Goal: Communication & Community: Answer question/provide support

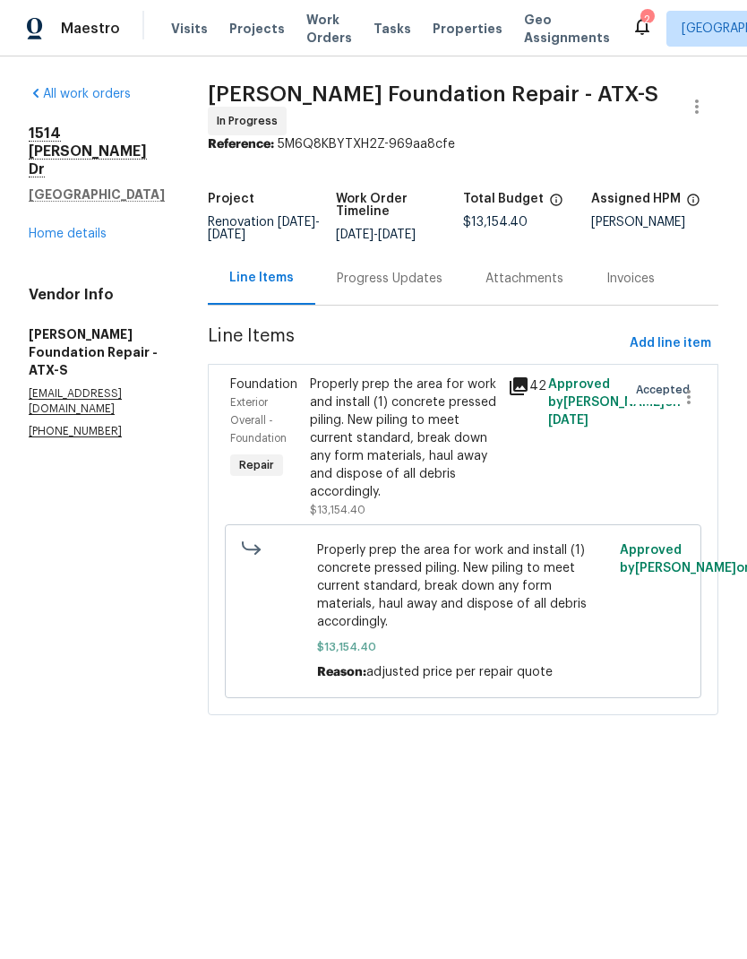
click at [408, 437] on div "Properly prep the area for work and install (1) concrete pressed piling. New pi…" at bounding box center [404, 437] width 188 height 125
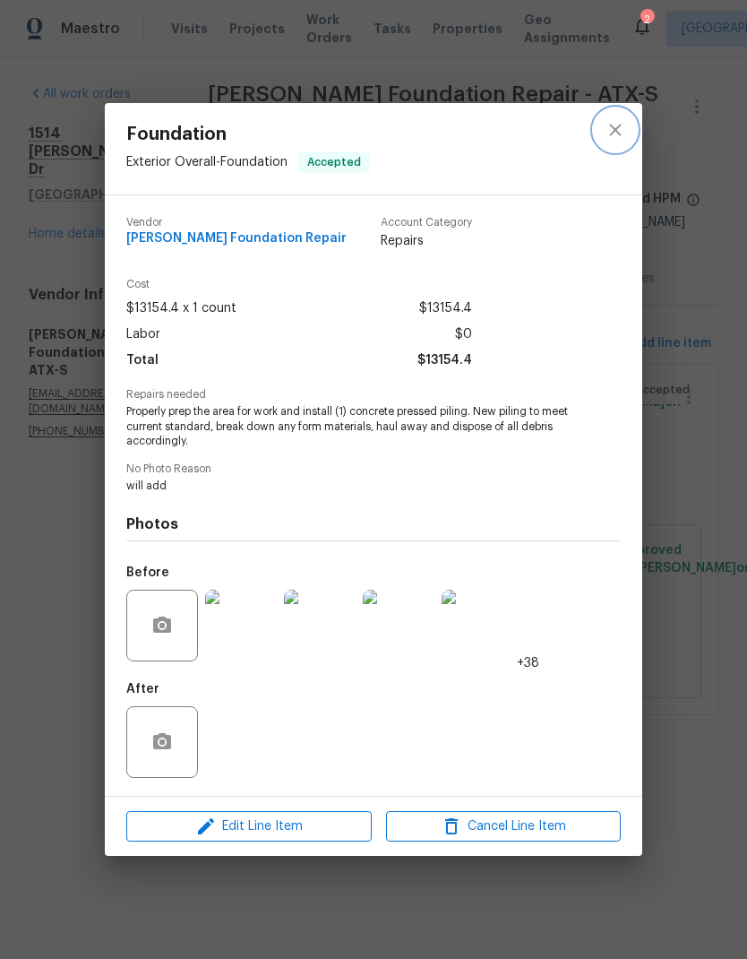
click at [611, 138] on icon "close" at bounding box center [616, 130] width 22 height 22
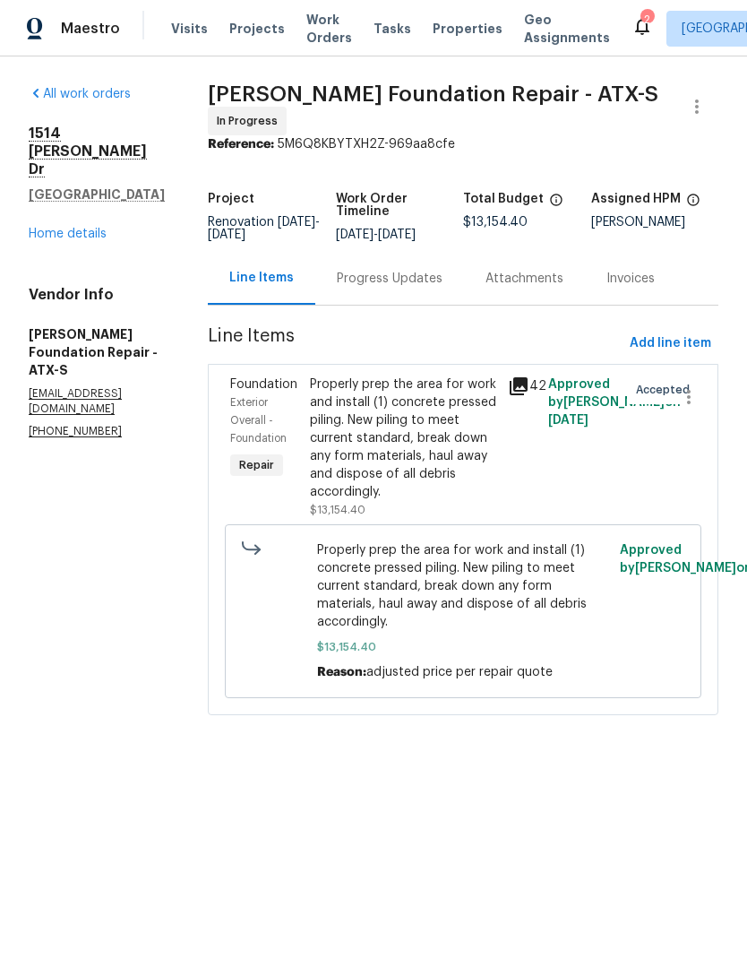
click at [349, 290] on div "Progress Updates" at bounding box center [389, 278] width 149 height 53
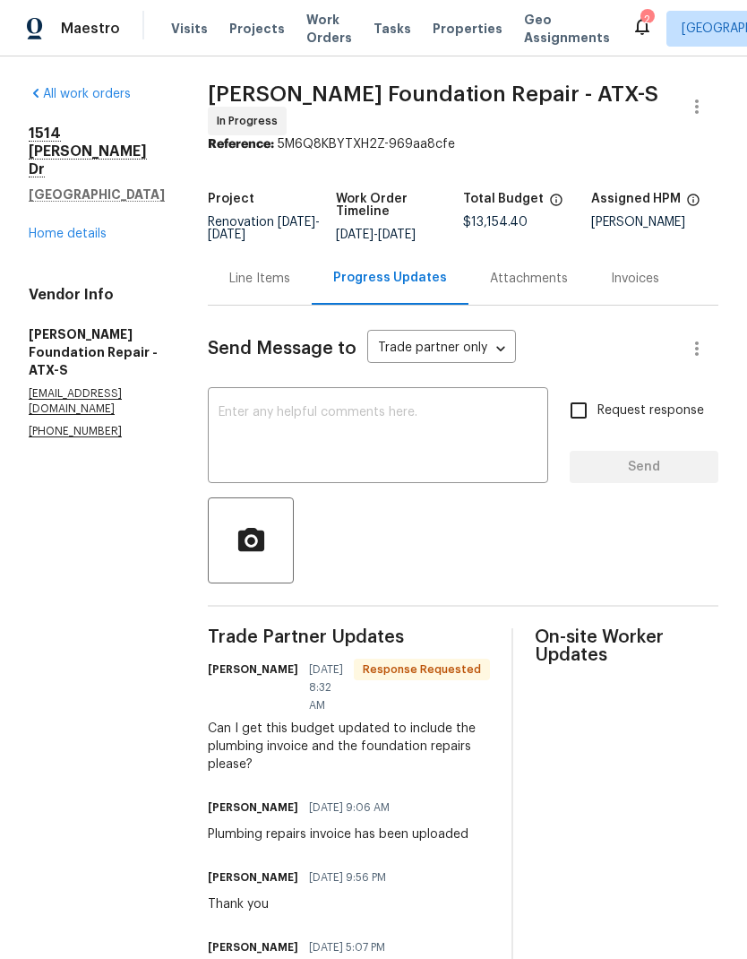
click at [443, 414] on textarea at bounding box center [378, 437] width 319 height 63
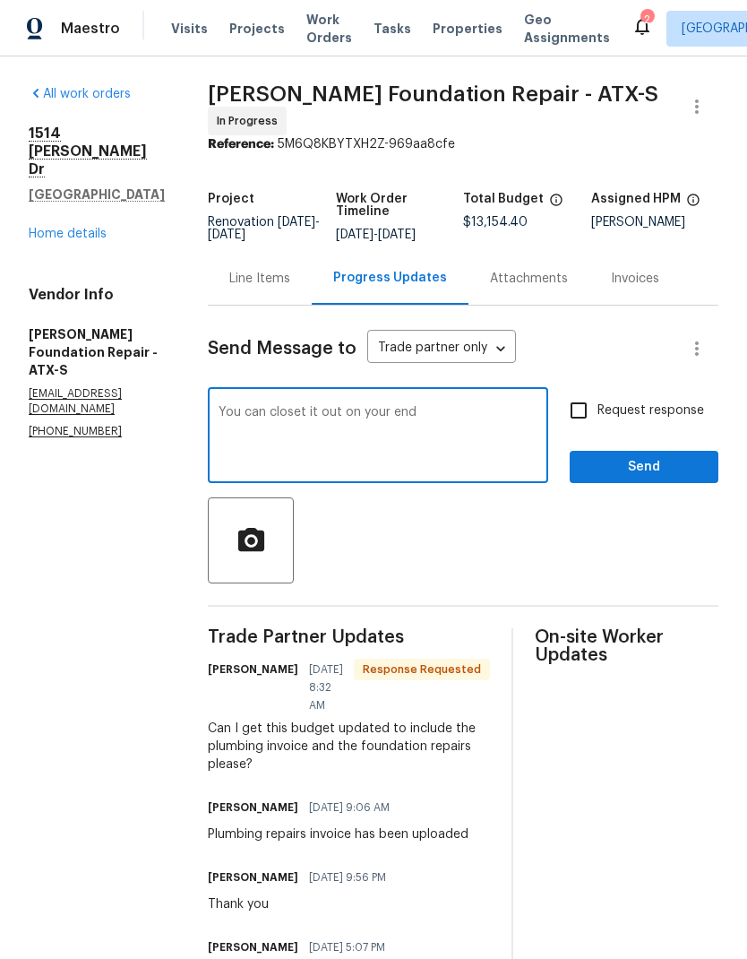
type textarea "You can closet it out on your end"
click at [683, 456] on span "Send" at bounding box center [644, 467] width 120 height 22
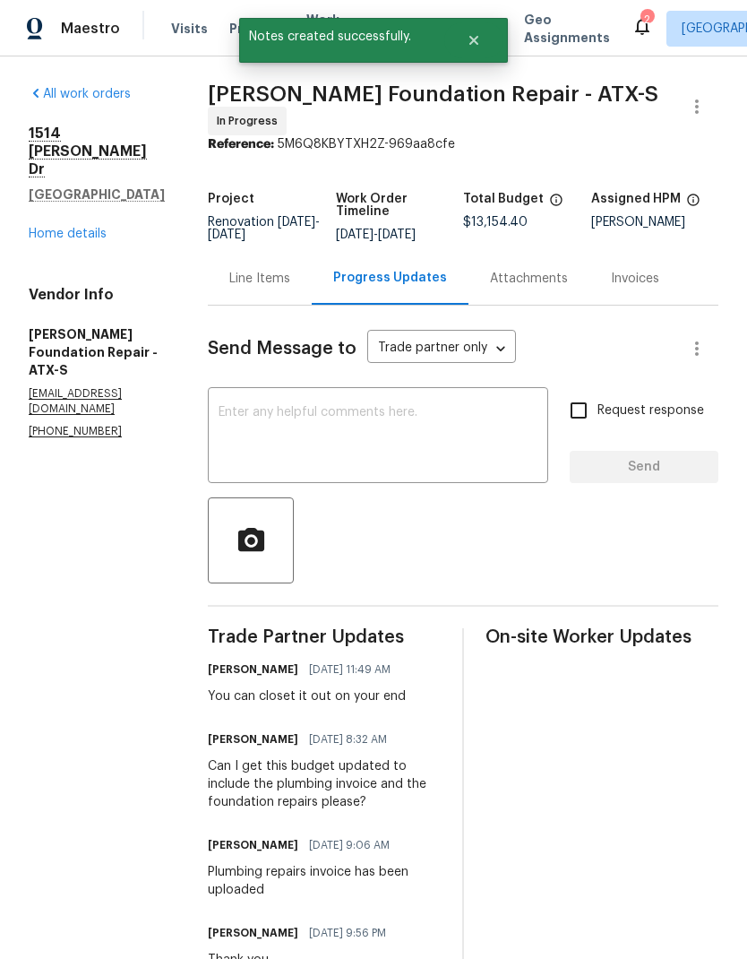
click at [61, 240] on link "Home details" at bounding box center [68, 234] width 78 height 13
